Goal: Information Seeking & Learning: Learn about a topic

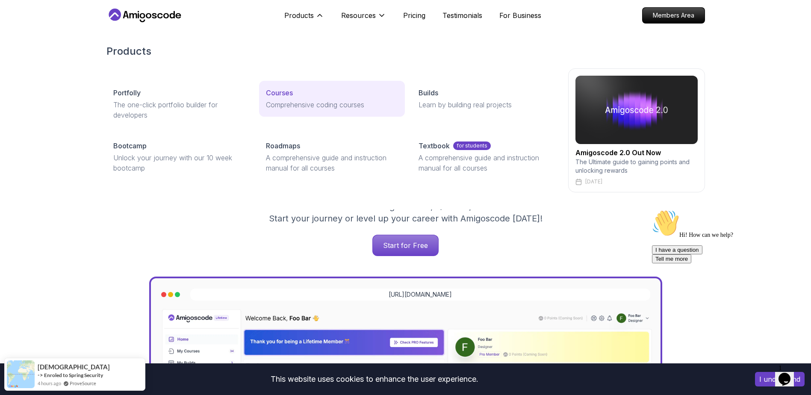
click at [276, 96] on p "Courses" at bounding box center [279, 93] width 27 height 10
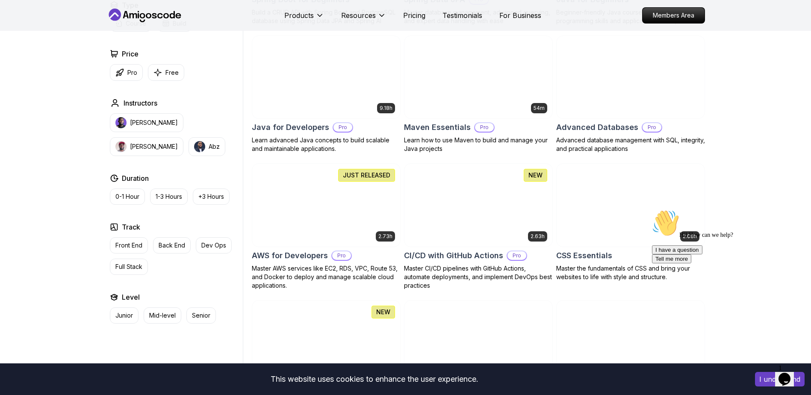
scroll to position [513, 0]
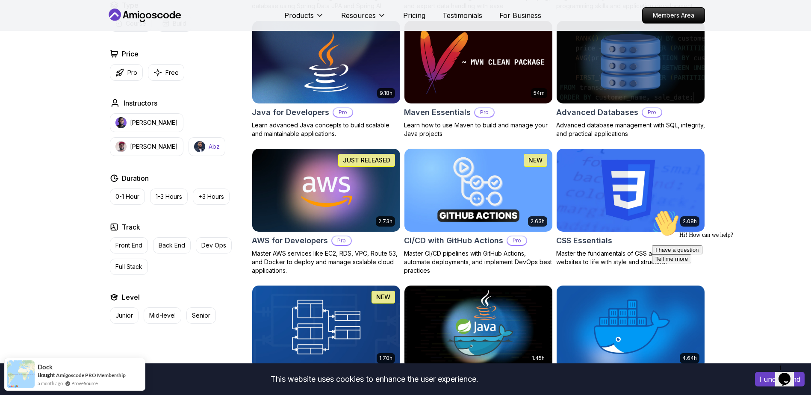
click at [209, 145] on p "Abz" at bounding box center [214, 146] width 11 height 9
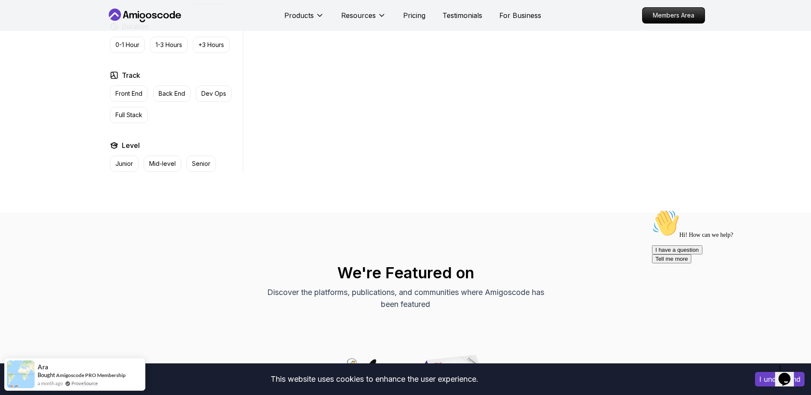
scroll to position [428, 0]
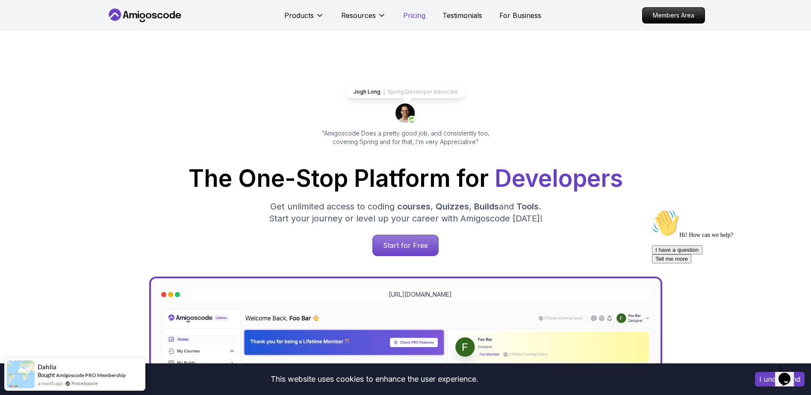
click at [415, 17] on p "Pricing" at bounding box center [414, 15] width 22 height 10
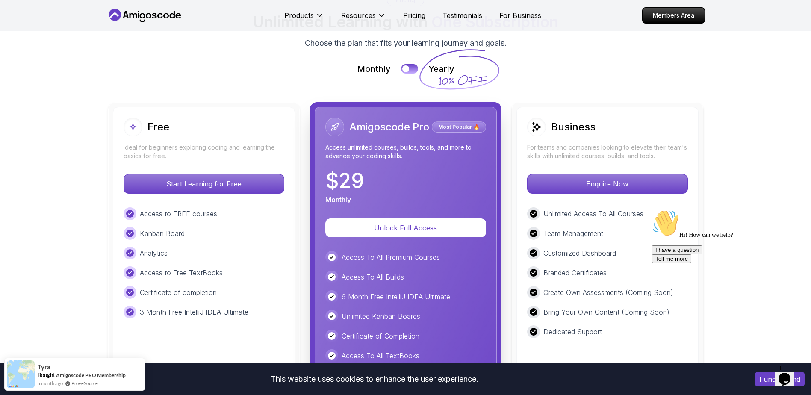
scroll to position [1880, 0]
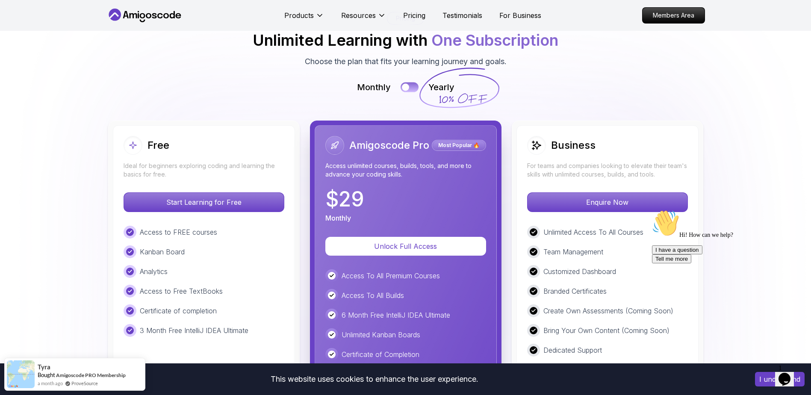
click at [412, 87] on button at bounding box center [410, 87] width 18 height 10
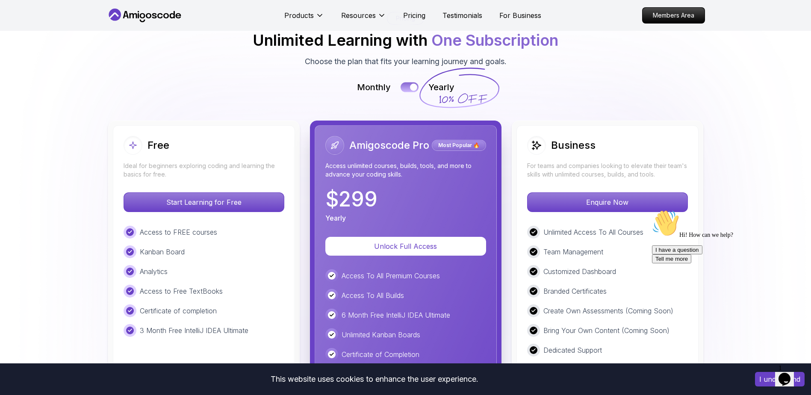
click at [405, 88] on button at bounding box center [410, 87] width 18 height 10
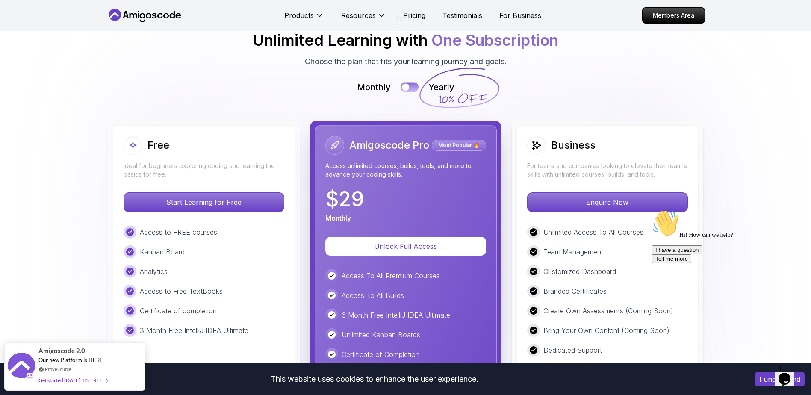
click at [414, 88] on button at bounding box center [410, 87] width 18 height 10
click at [405, 86] on button at bounding box center [410, 87] width 18 height 10
click at [409, 87] on button at bounding box center [410, 87] width 18 height 10
click at [402, 87] on button at bounding box center [410, 87] width 18 height 10
click at [412, 88] on button at bounding box center [410, 87] width 18 height 10
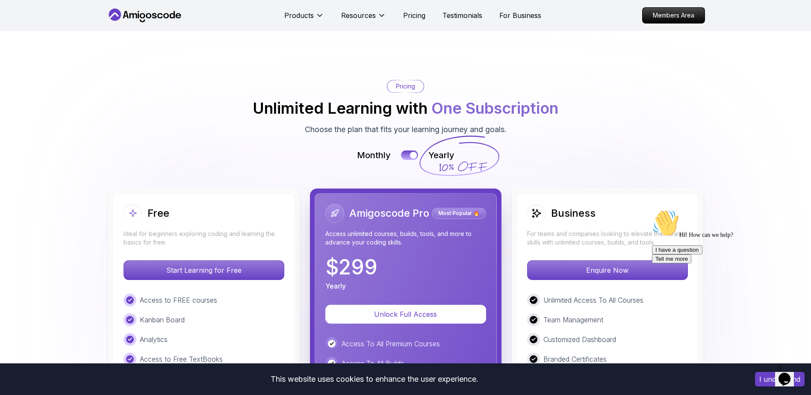
scroll to position [1795, 0]
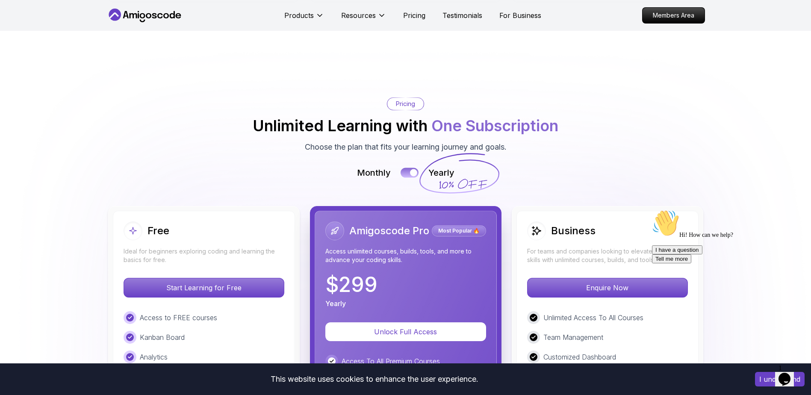
click at [410, 172] on div at bounding box center [413, 172] width 7 height 7
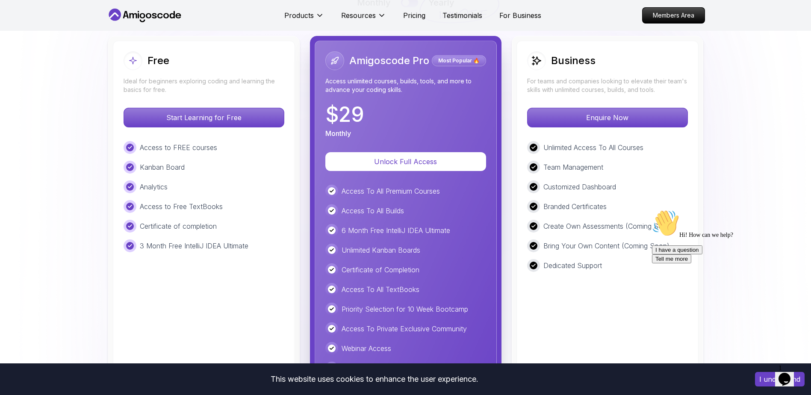
scroll to position [1966, 0]
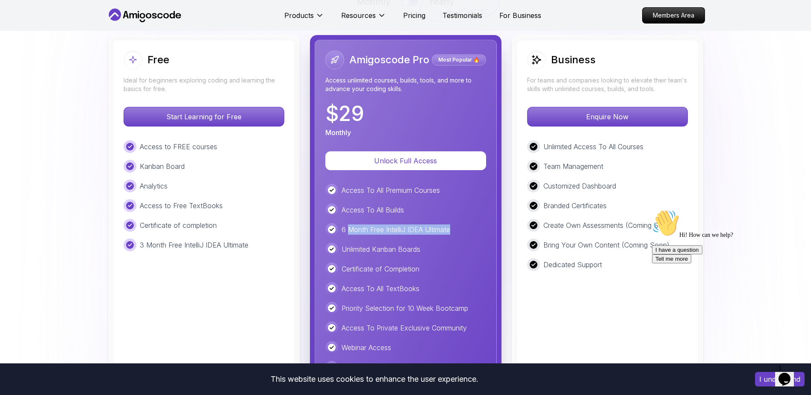
drag, startPoint x: 347, startPoint y: 228, endPoint x: 461, endPoint y: 230, distance: 114.6
click at [461, 230] on div "6 Month Free IntelliJ IDEA Ultimate" at bounding box center [405, 229] width 161 height 13
click at [354, 246] on p "Unlimited Kanban Boards" at bounding box center [381, 249] width 79 height 10
drag, startPoint x: 342, startPoint y: 251, endPoint x: 437, endPoint y: 252, distance: 95.3
click at [437, 252] on div "Unlimited Kanban Boards" at bounding box center [405, 249] width 161 height 13
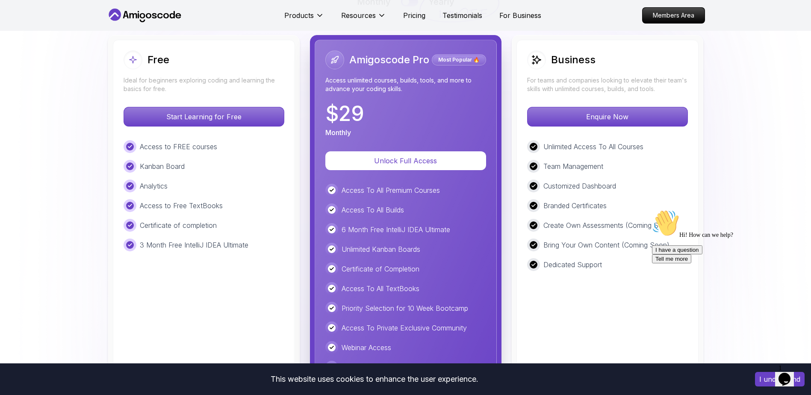
drag, startPoint x: 437, startPoint y: 252, endPoint x: 368, endPoint y: 268, distance: 71.6
click at [368, 268] on p "Certificate of Completion" at bounding box center [381, 269] width 78 height 10
drag, startPoint x: 341, startPoint y: 270, endPoint x: 435, endPoint y: 272, distance: 94.5
click at [435, 272] on div "Certificate of Completion" at bounding box center [405, 268] width 161 height 13
drag, startPoint x: 435, startPoint y: 272, endPoint x: 401, endPoint y: 302, distance: 45.4
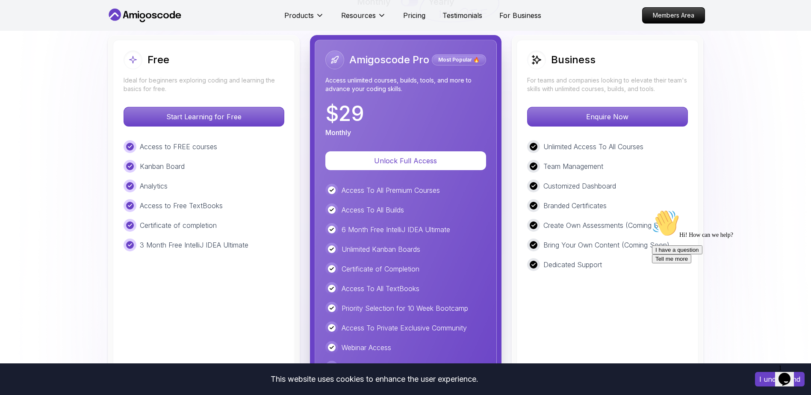
click at [401, 302] on div "Priority Selection for 10 Week Bootcamp" at bounding box center [405, 308] width 161 height 13
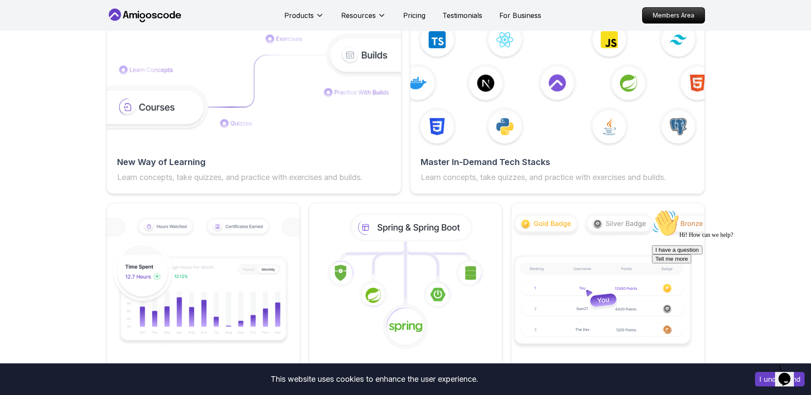
scroll to position [1324, 0]
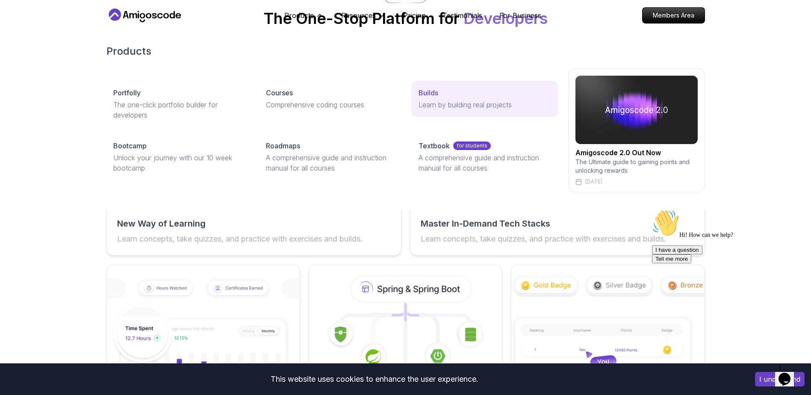
click at [434, 98] on link "Builds Learn by building real projects" at bounding box center [485, 99] width 146 height 36
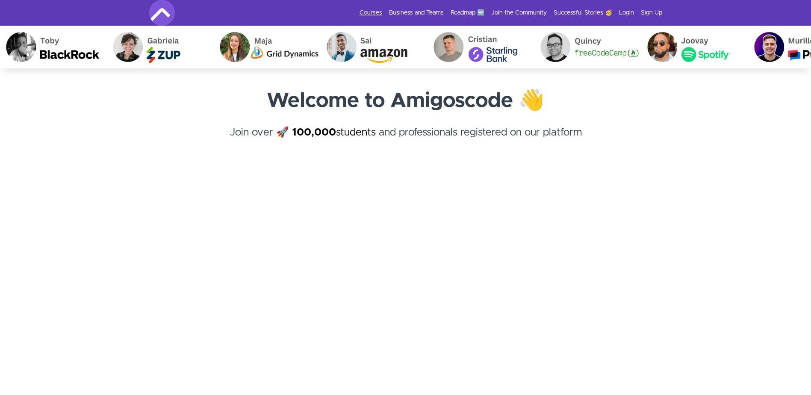
click at [377, 14] on link "Courses" at bounding box center [371, 13] width 23 height 9
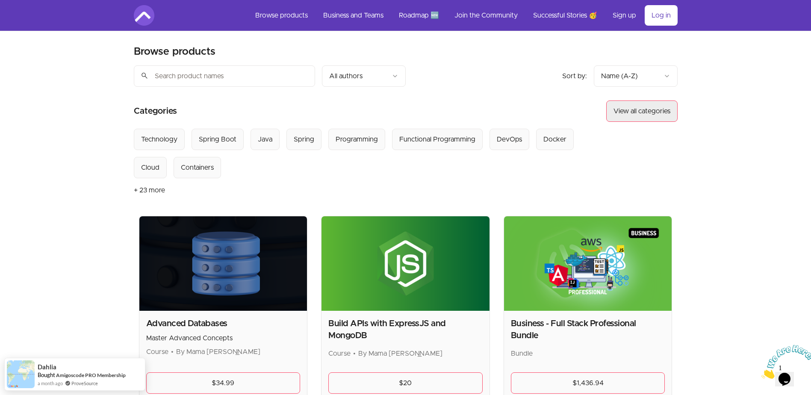
click at [666, 108] on button "View all categories" at bounding box center [641, 110] width 71 height 21
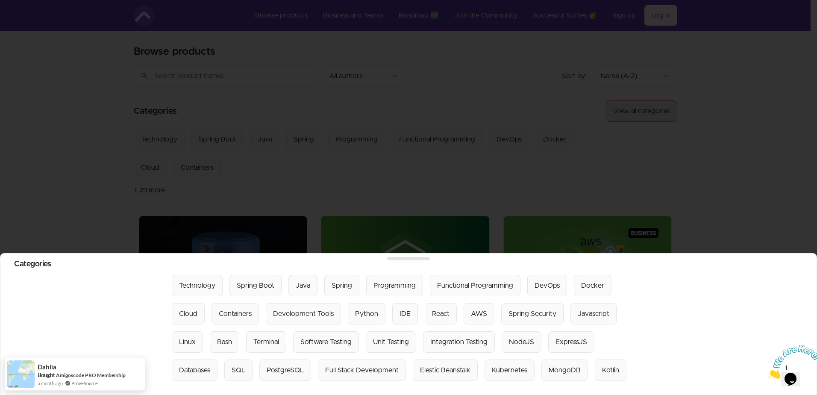
click at [666, 108] on div at bounding box center [408, 197] width 817 height 395
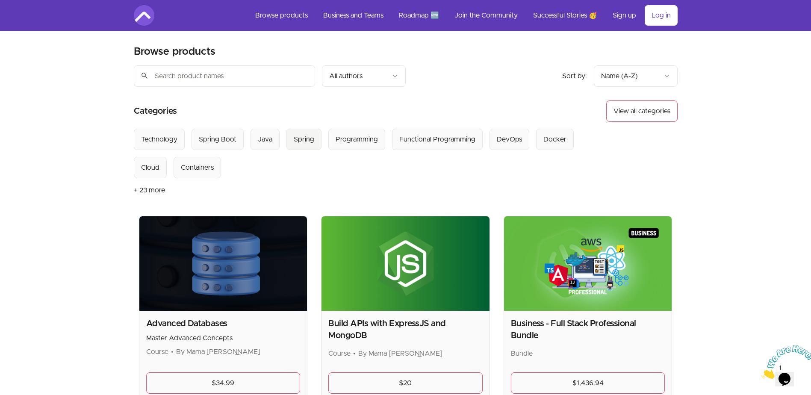
click at [309, 135] on div "Spring" at bounding box center [304, 139] width 21 height 10
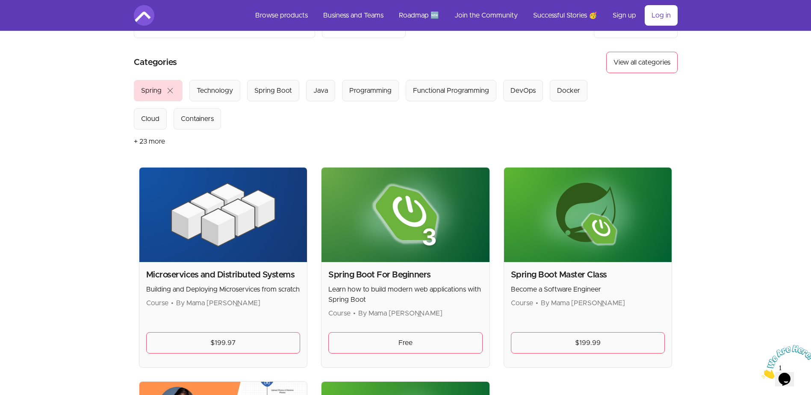
scroll to position [43, 0]
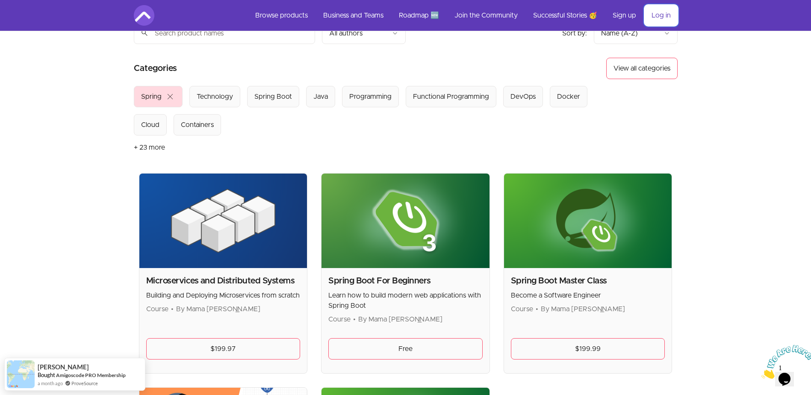
click at [669, 19] on link "Log in" at bounding box center [661, 15] width 33 height 21
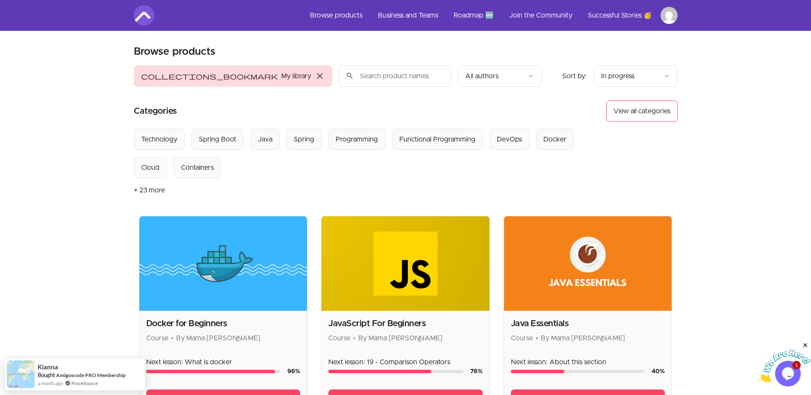
click at [339, 73] on input "search" at bounding box center [395, 75] width 112 height 21
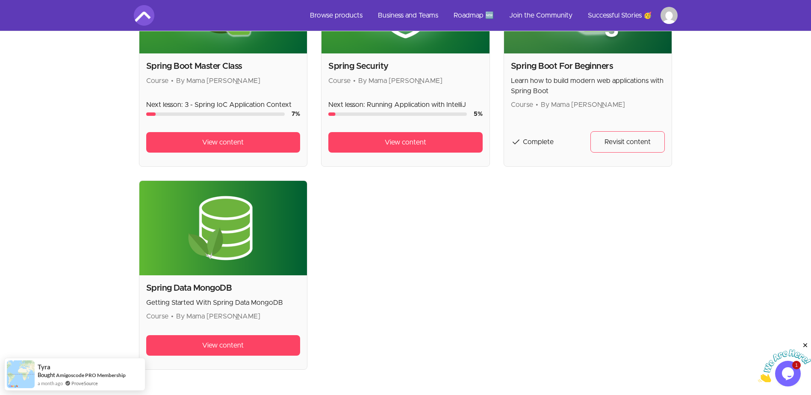
scroll to position [342, 0]
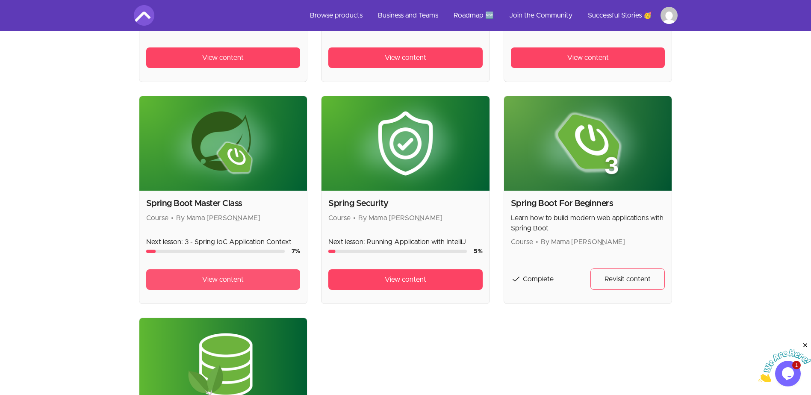
type input "spring"
click at [228, 276] on span "View content" at bounding box center [222, 279] width 41 height 10
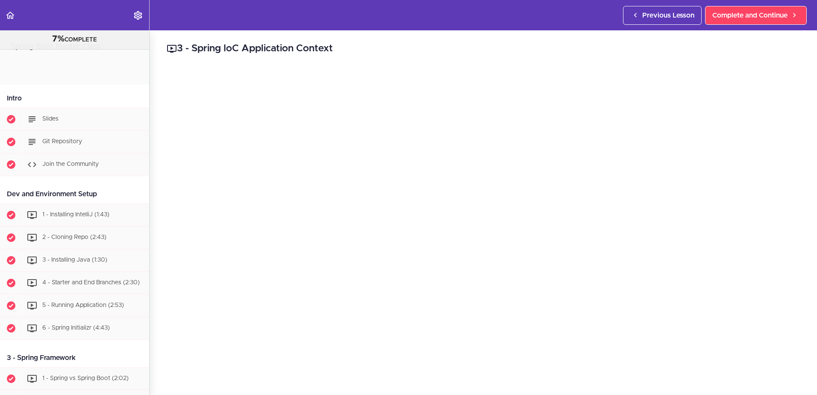
scroll to position [373, 0]
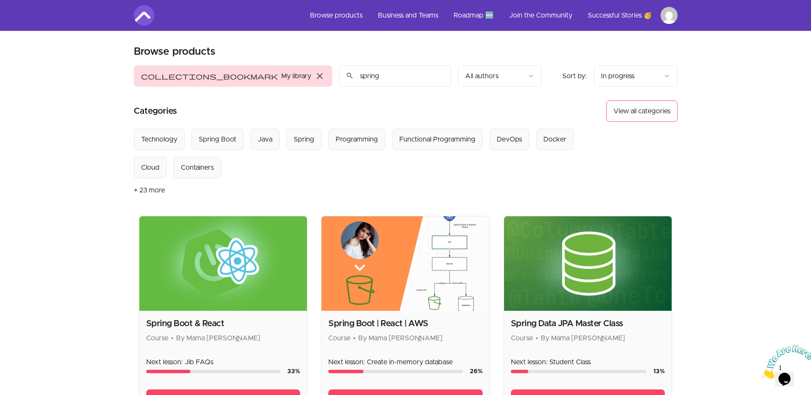
click at [467, 15] on link "Roadmap 🆕" at bounding box center [474, 15] width 54 height 21
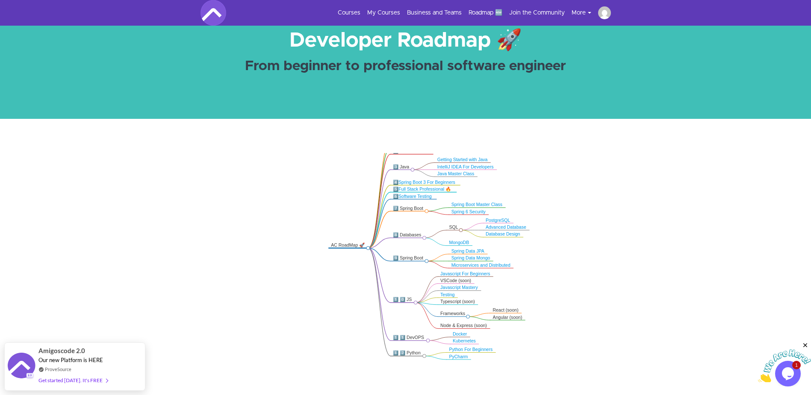
scroll to position [63, 0]
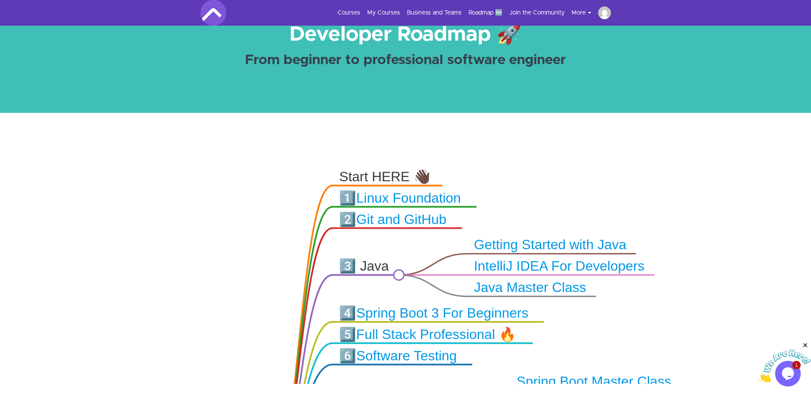
drag, startPoint x: 446, startPoint y: 186, endPoint x: 424, endPoint y: 358, distance: 173.3
click at [440, 383] on icon ".markmap{font:300 16px/20px sans-serif}.markmap-link{fill:none}.markmap-node>ci…" at bounding box center [405, 265] width 811 height 237
click at [389, 179] on div "Start HERE 👋🏿" at bounding box center [386, 176] width 95 height 17
click at [417, 175] on div "Start HERE 👋🏿" at bounding box center [386, 176] width 95 height 17
click at [409, 200] on link "Linux Foundation" at bounding box center [408, 198] width 105 height 15
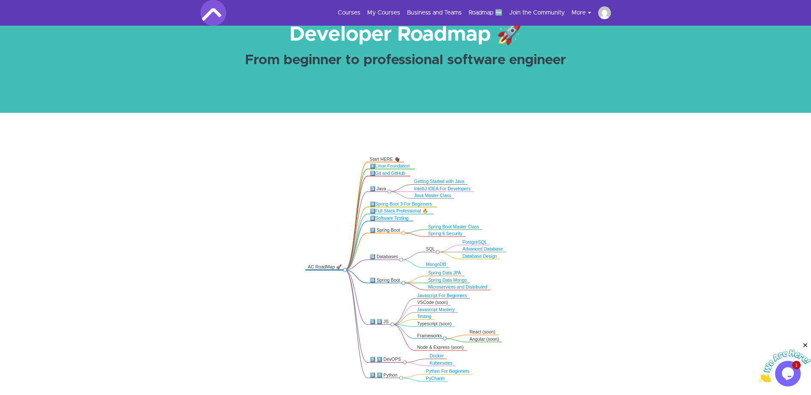
click at [632, 290] on icon ".markmap{font:300 16px/20px sans-serif}.markmap-link{fill:none}.markmap-node>ci…" at bounding box center [405, 265] width 811 height 237
click at [404, 166] on link "Linux Foundation" at bounding box center [392, 166] width 35 height 5
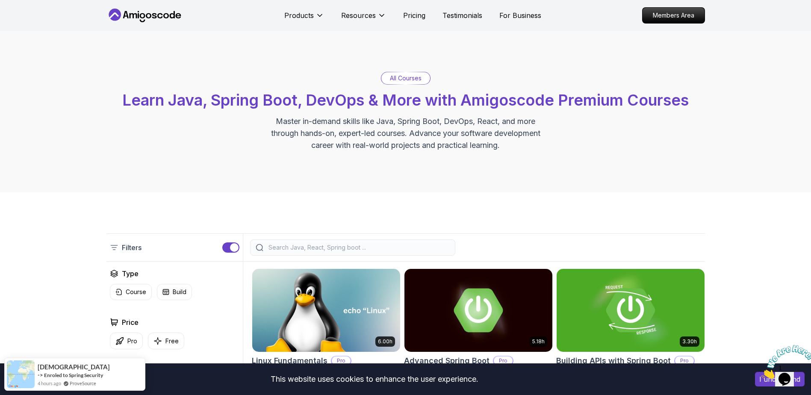
click at [341, 248] on input "search" at bounding box center [358, 247] width 183 height 9
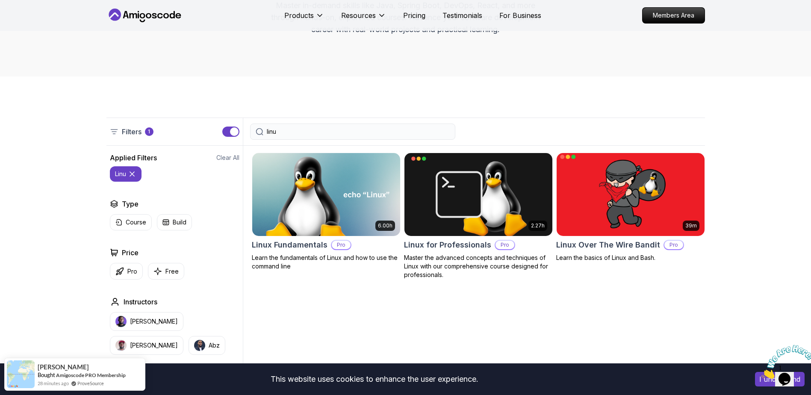
scroll to position [128, 0]
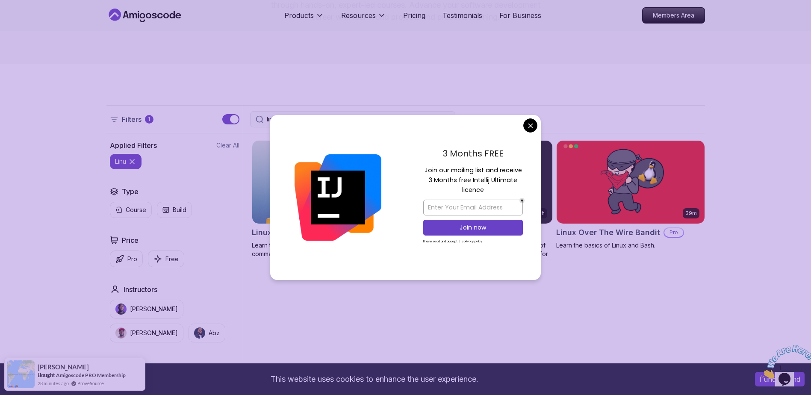
type input "linu"
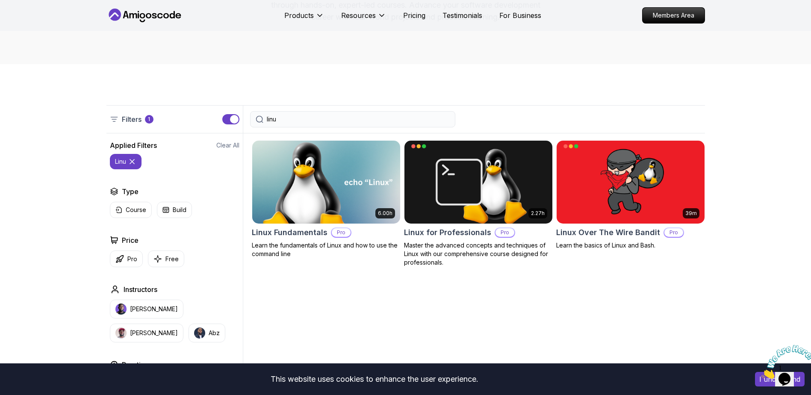
click at [299, 208] on img at bounding box center [325, 182] width 155 height 87
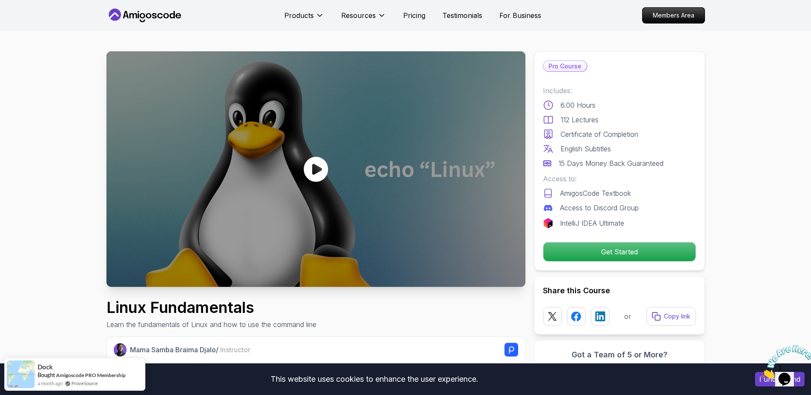
click at [319, 170] on icon at bounding box center [316, 169] width 26 height 26
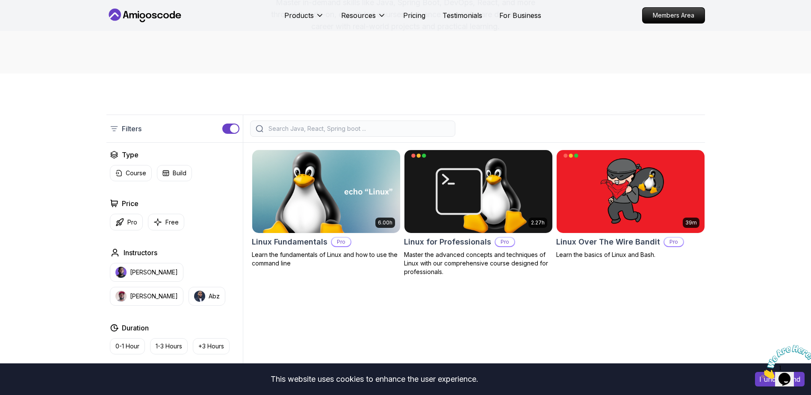
scroll to position [128, 0]
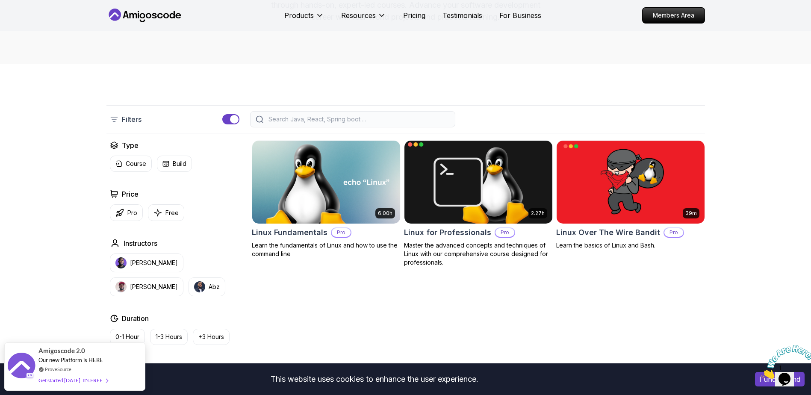
click at [500, 190] on img at bounding box center [478, 182] width 155 height 87
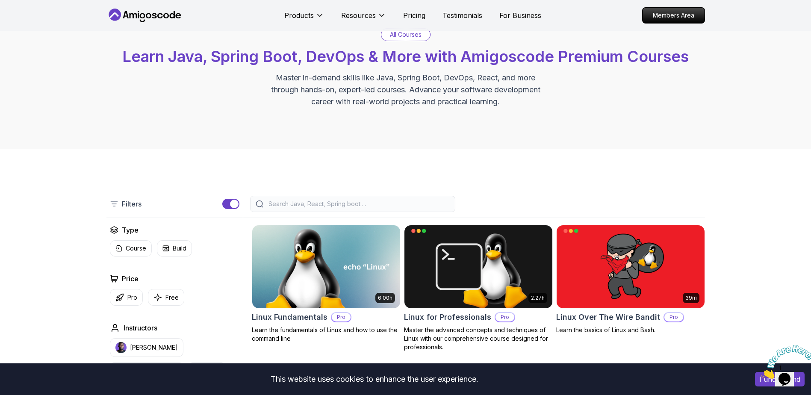
scroll to position [128, 0]
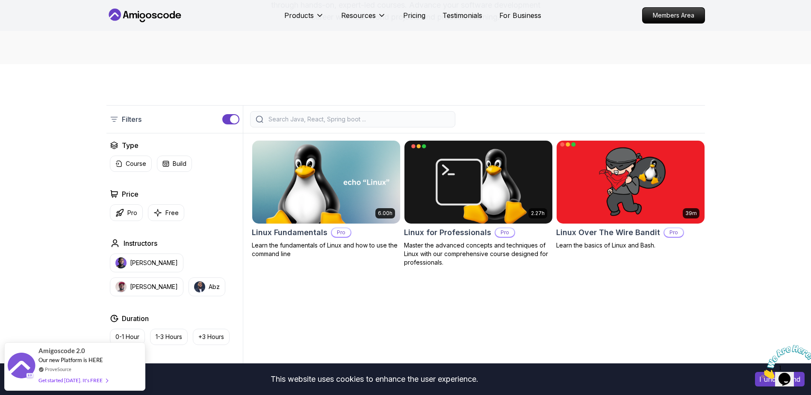
click at [621, 235] on h2 "Linux Over The Wire Bandit" at bounding box center [608, 233] width 104 height 12
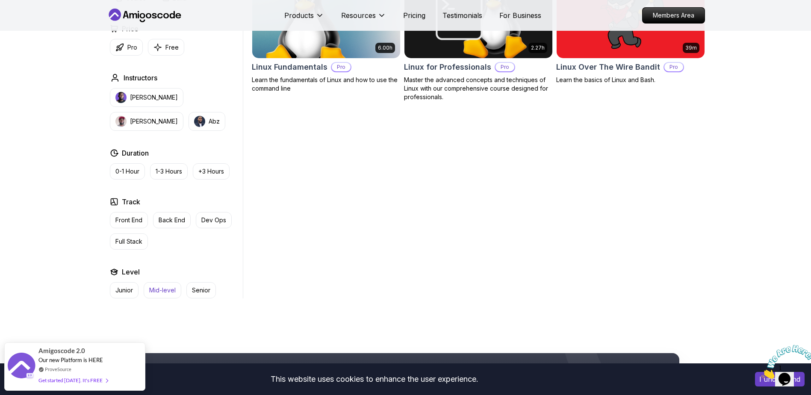
scroll to position [385, 0]
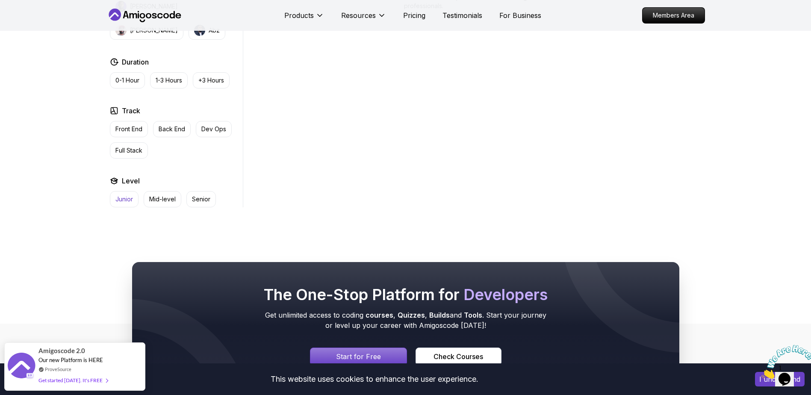
click at [121, 198] on p "Junior" at bounding box center [124, 199] width 18 height 9
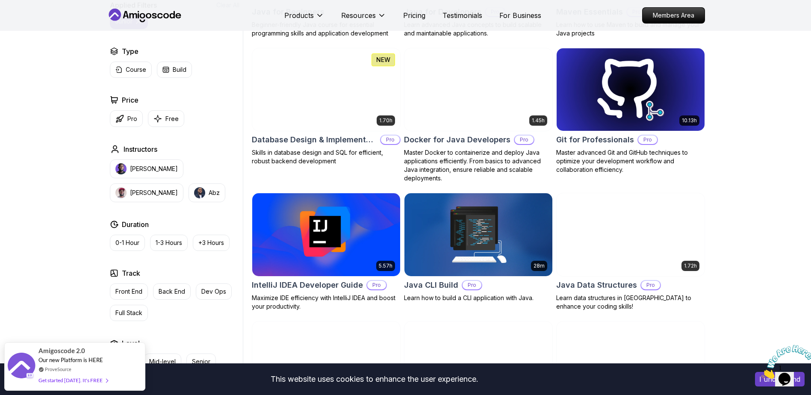
scroll to position [641, 0]
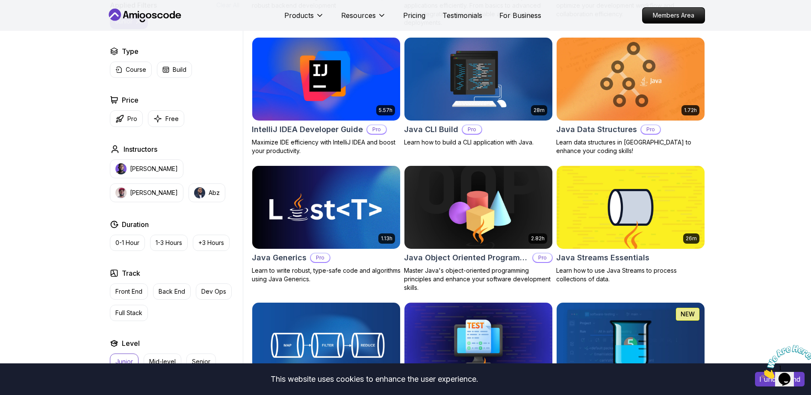
click at [332, 226] on img at bounding box center [325, 207] width 155 height 87
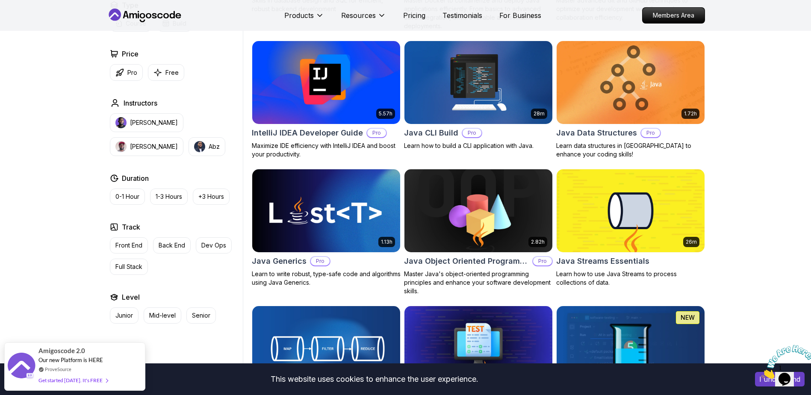
scroll to position [641, 0]
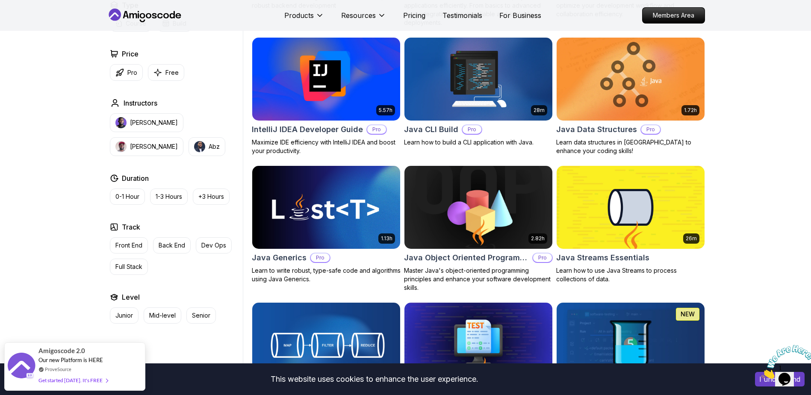
click at [508, 216] on img at bounding box center [478, 207] width 155 height 87
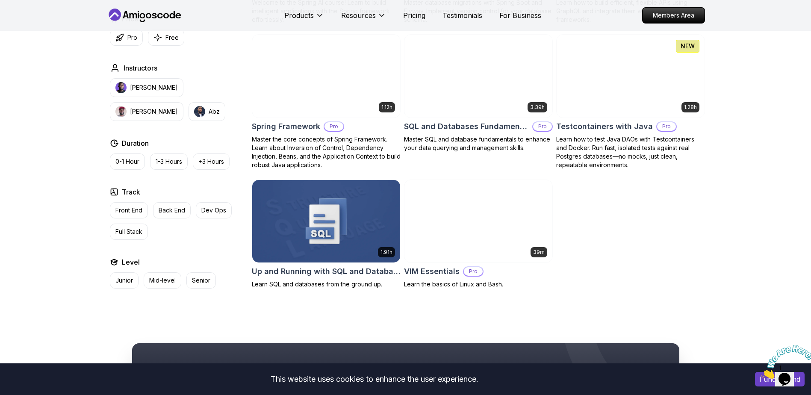
scroll to position [1368, 0]
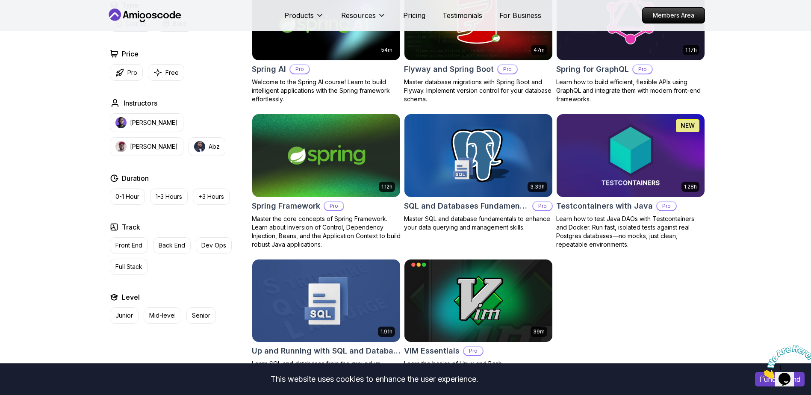
click at [357, 297] on img at bounding box center [325, 300] width 155 height 87
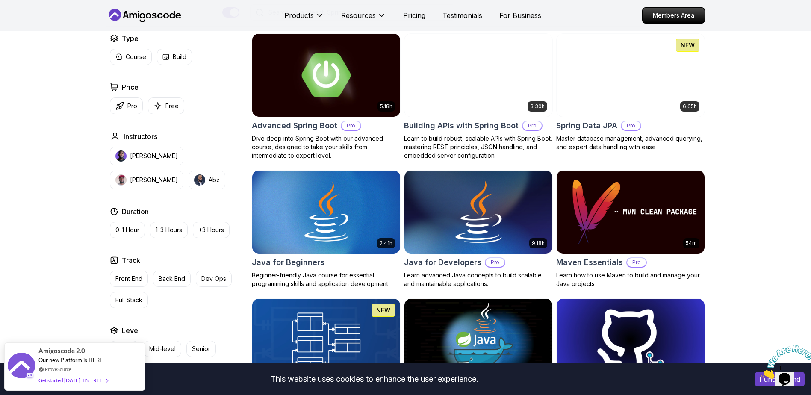
scroll to position [257, 0]
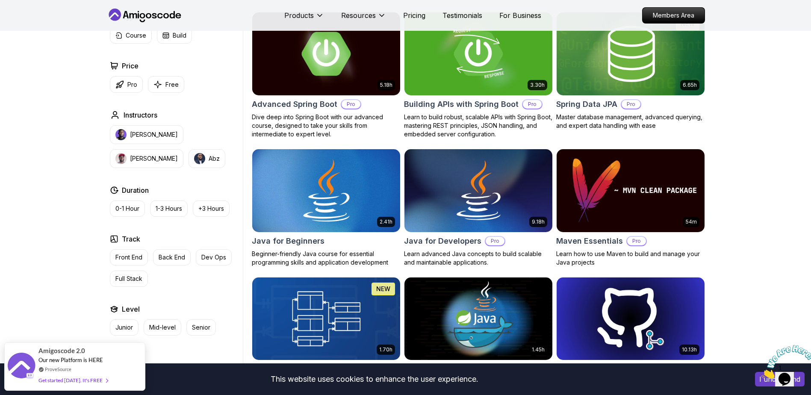
click at [338, 190] on img at bounding box center [325, 190] width 155 height 87
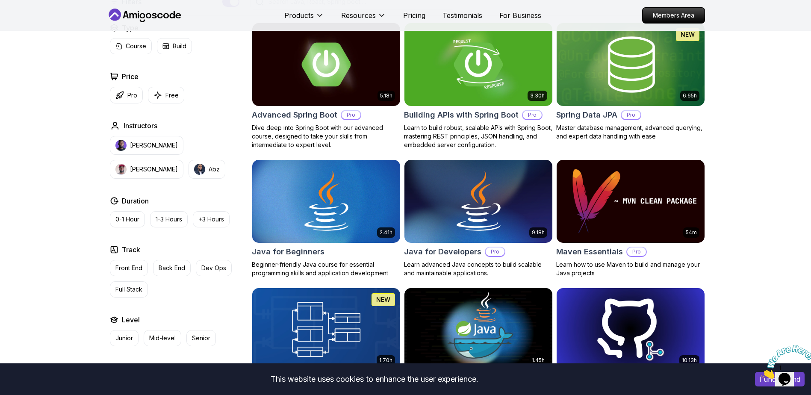
scroll to position [257, 0]
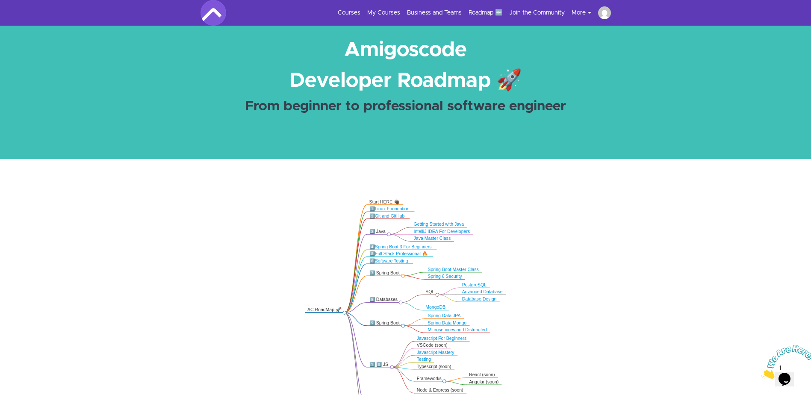
scroll to position [43, 0]
